Goal: Information Seeking & Learning: Understand process/instructions

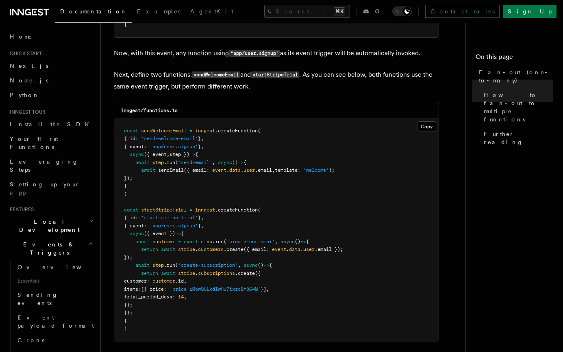
scroll to position [697, 0]
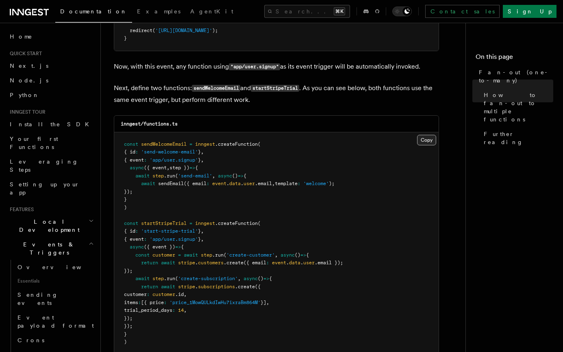
click at [428, 135] on button "Copy Copied" at bounding box center [426, 140] width 19 height 11
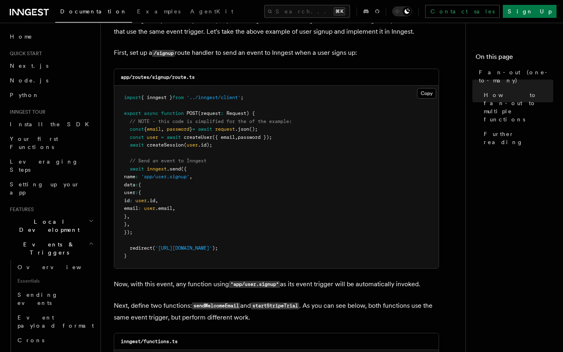
scroll to position [470, 0]
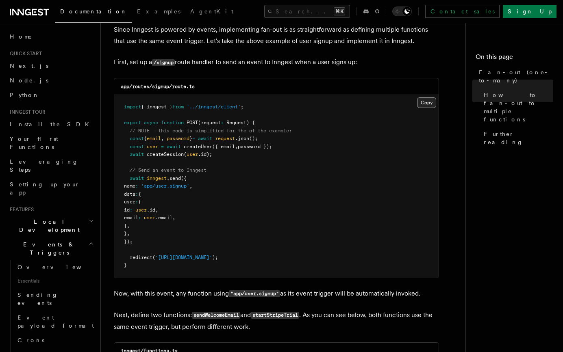
click at [429, 97] on button "Copy Copied" at bounding box center [426, 102] width 19 height 11
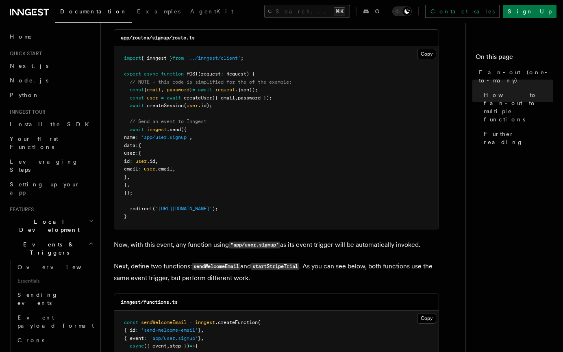
scroll to position [507, 0]
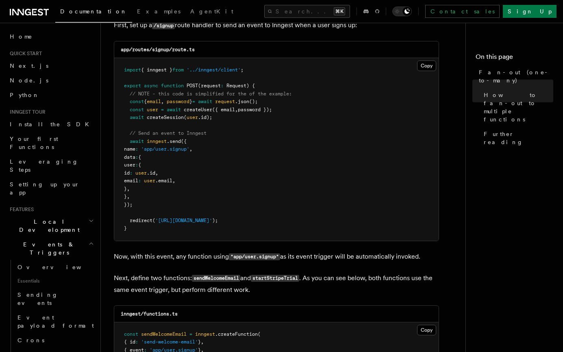
click at [160, 130] on span "// Send an event to Inngest" at bounding box center [168, 133] width 77 height 6
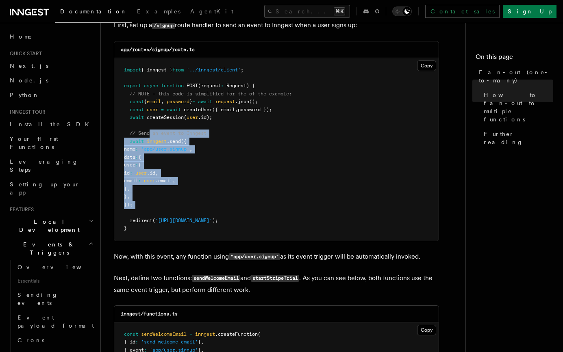
drag, startPoint x: 152, startPoint y: 119, endPoint x: 168, endPoint y: 203, distance: 84.9
click at [168, 203] on pre "import { inngest } from '../inngest/client' ; export async function POST (reque…" at bounding box center [276, 149] width 324 height 183
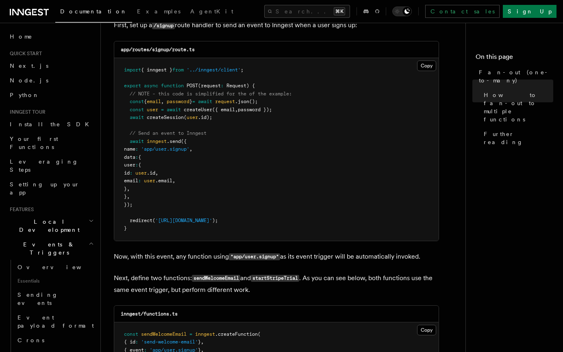
click at [168, 196] on pre "import { inngest } from '../inngest/client' ; export async function POST (reque…" at bounding box center [276, 149] width 324 height 183
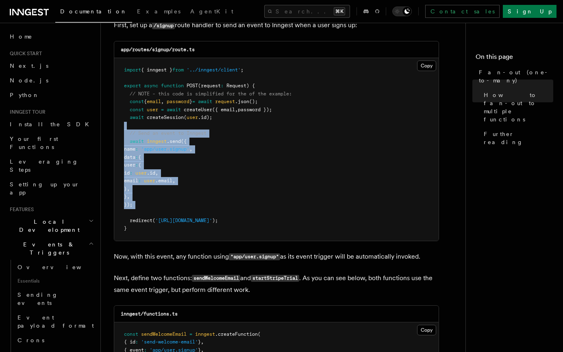
drag, startPoint x: 168, startPoint y: 196, endPoint x: 117, endPoint y: 116, distance: 95.0
click at [117, 116] on pre "import { inngest } from '../inngest/client' ; export async function POST (reque…" at bounding box center [276, 149] width 324 height 183
copy code "// Send an event to Inngest await inngest .send ({ name : 'app/user.signup' , d…"
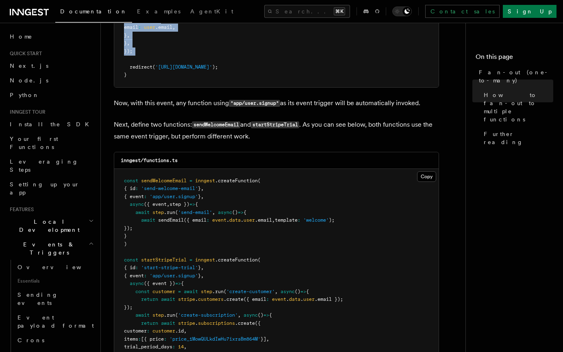
scroll to position [672, 0]
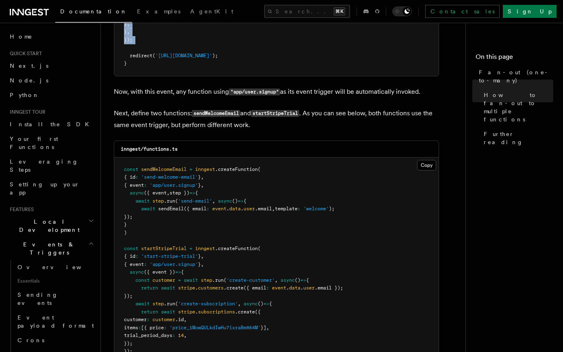
click at [240, 214] on pre "const sendWelcomeEmail = inngest .createFunction ( { id : 'send-welcome-email' …" at bounding box center [276, 269] width 324 height 222
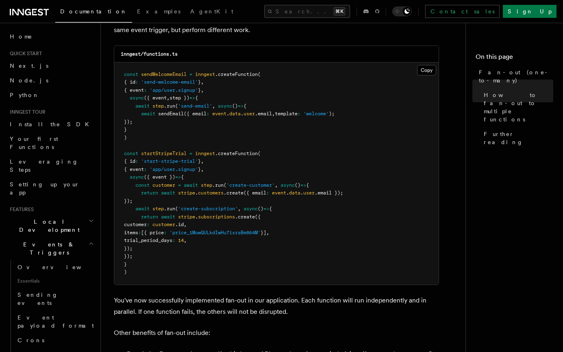
scroll to position [726, 0]
